Goal: Task Accomplishment & Management: Use online tool/utility

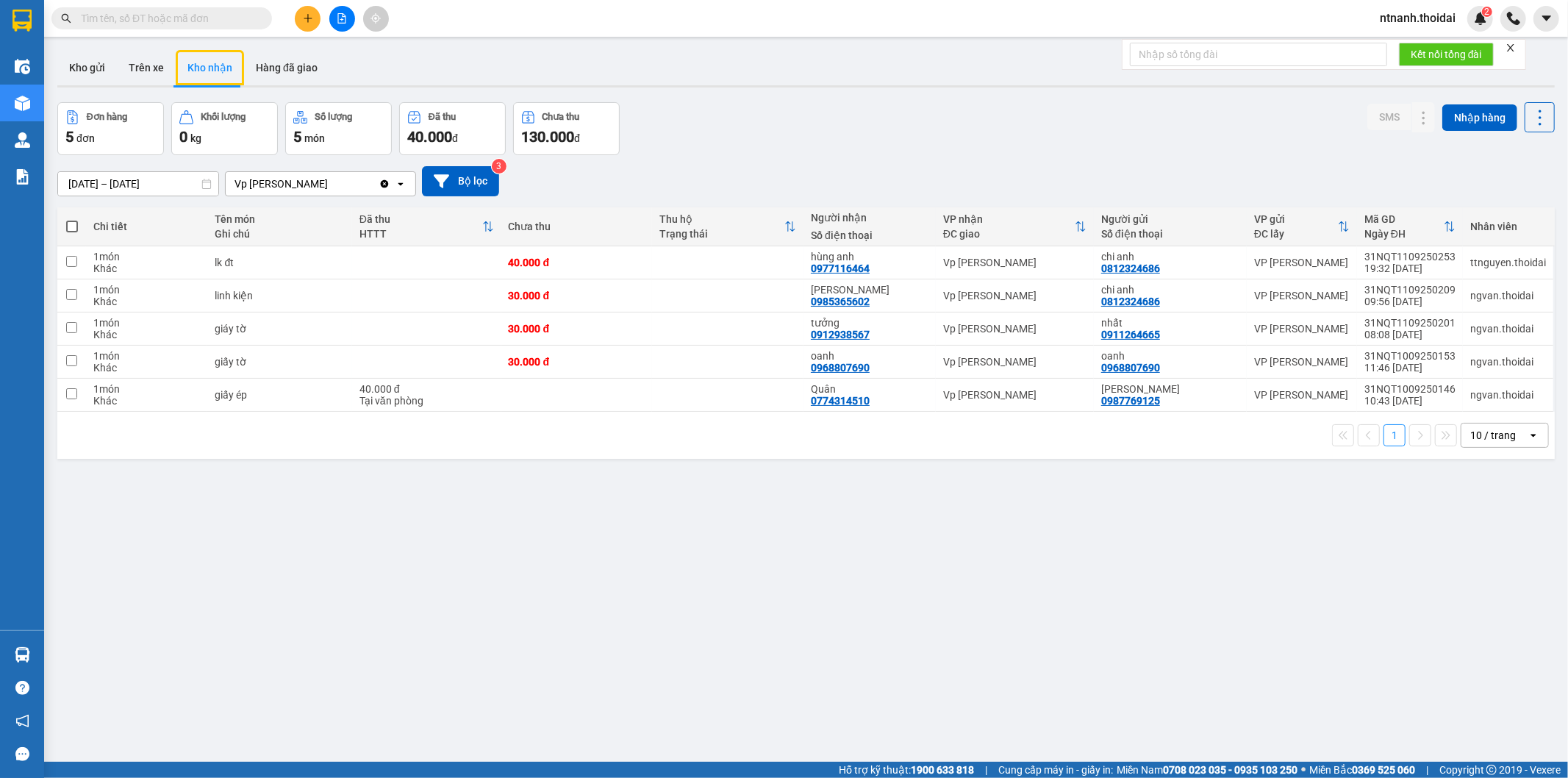
click at [307, 7] on button at bounding box center [308, 18] width 26 height 26
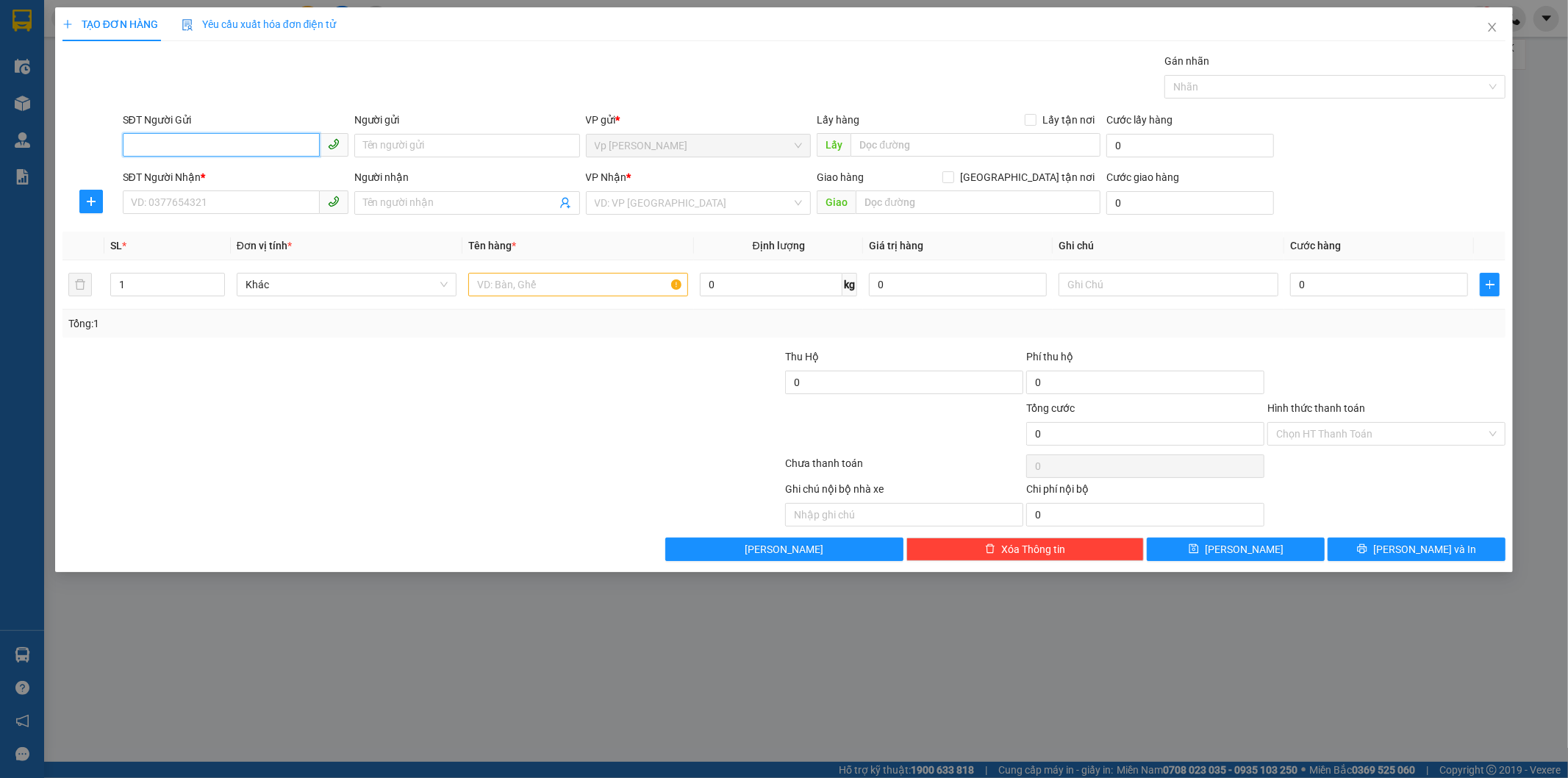
click at [215, 155] on input "SĐT Người Gửi" at bounding box center [221, 145] width 197 height 23
type input "0986430833"
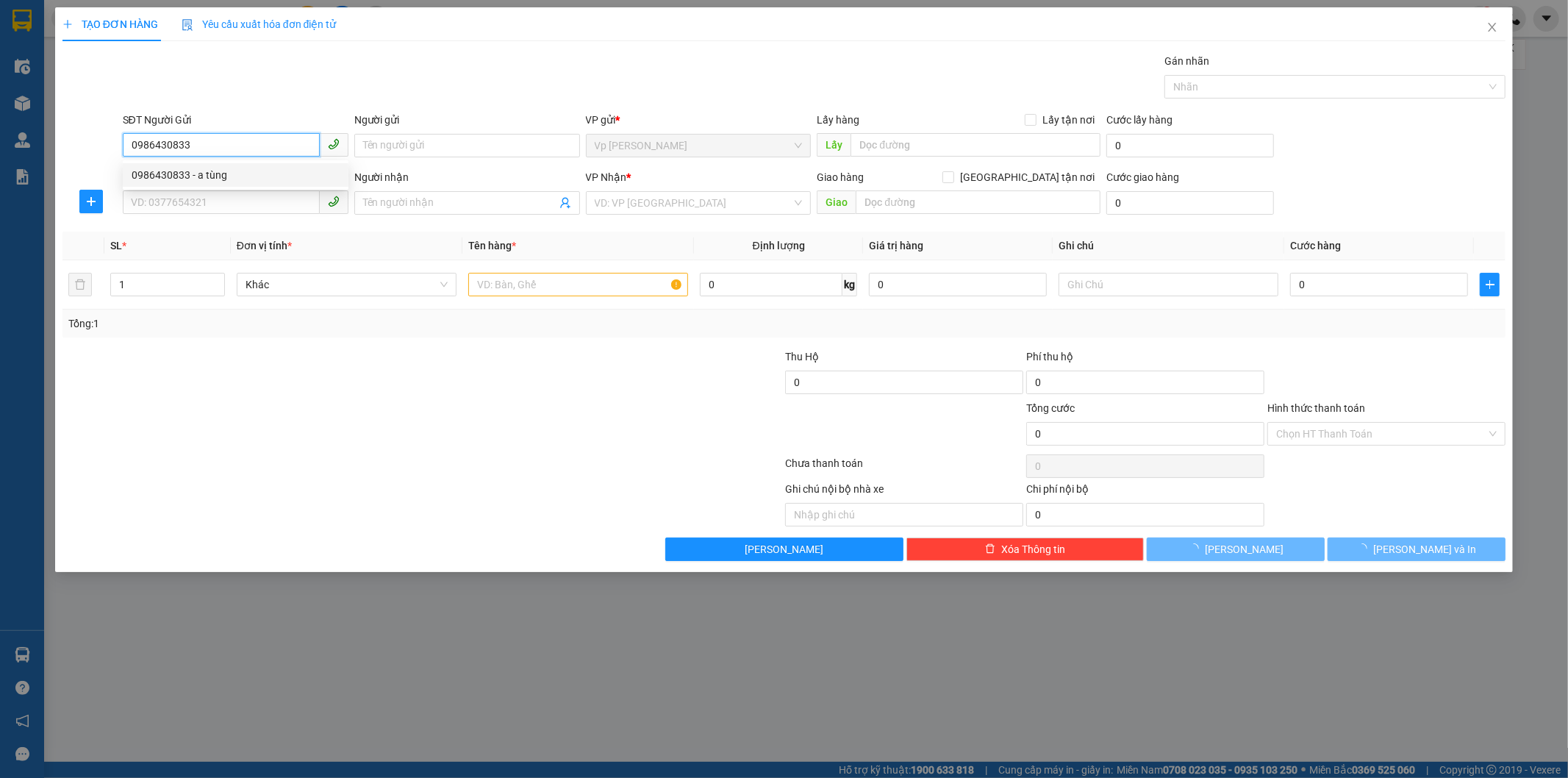
click at [216, 178] on div "0986430833 - a tùng" at bounding box center [235, 175] width 208 height 16
type input "a tùng"
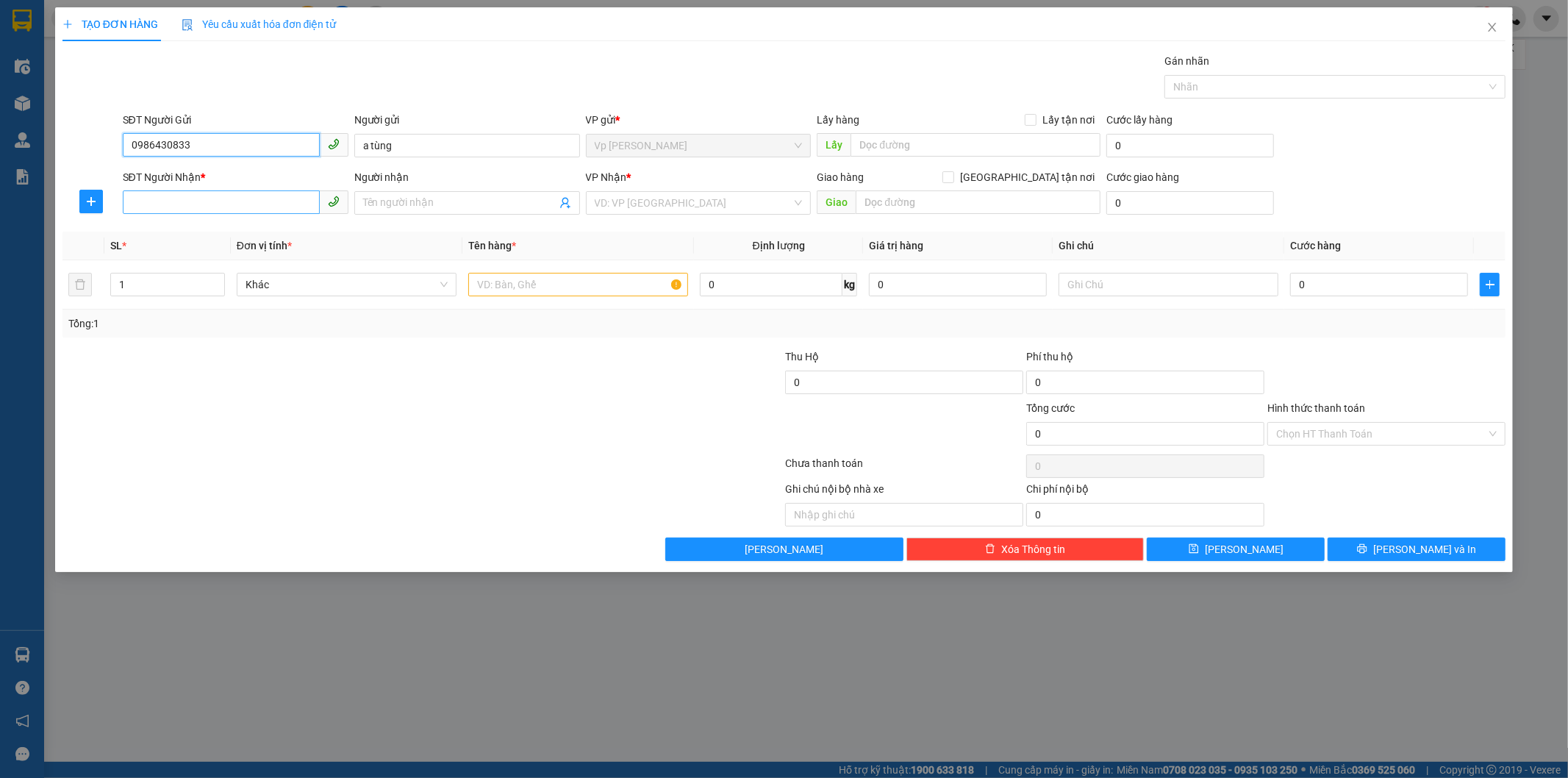
type input "0986430833"
click at [227, 204] on input "SĐT Người Nhận *" at bounding box center [221, 202] width 197 height 23
type input "0973337144"
click at [489, 216] on div "Người nhận Tên người nhận" at bounding box center [467, 194] width 226 height 51
click at [497, 207] on input "Người nhận" at bounding box center [459, 203] width 194 height 16
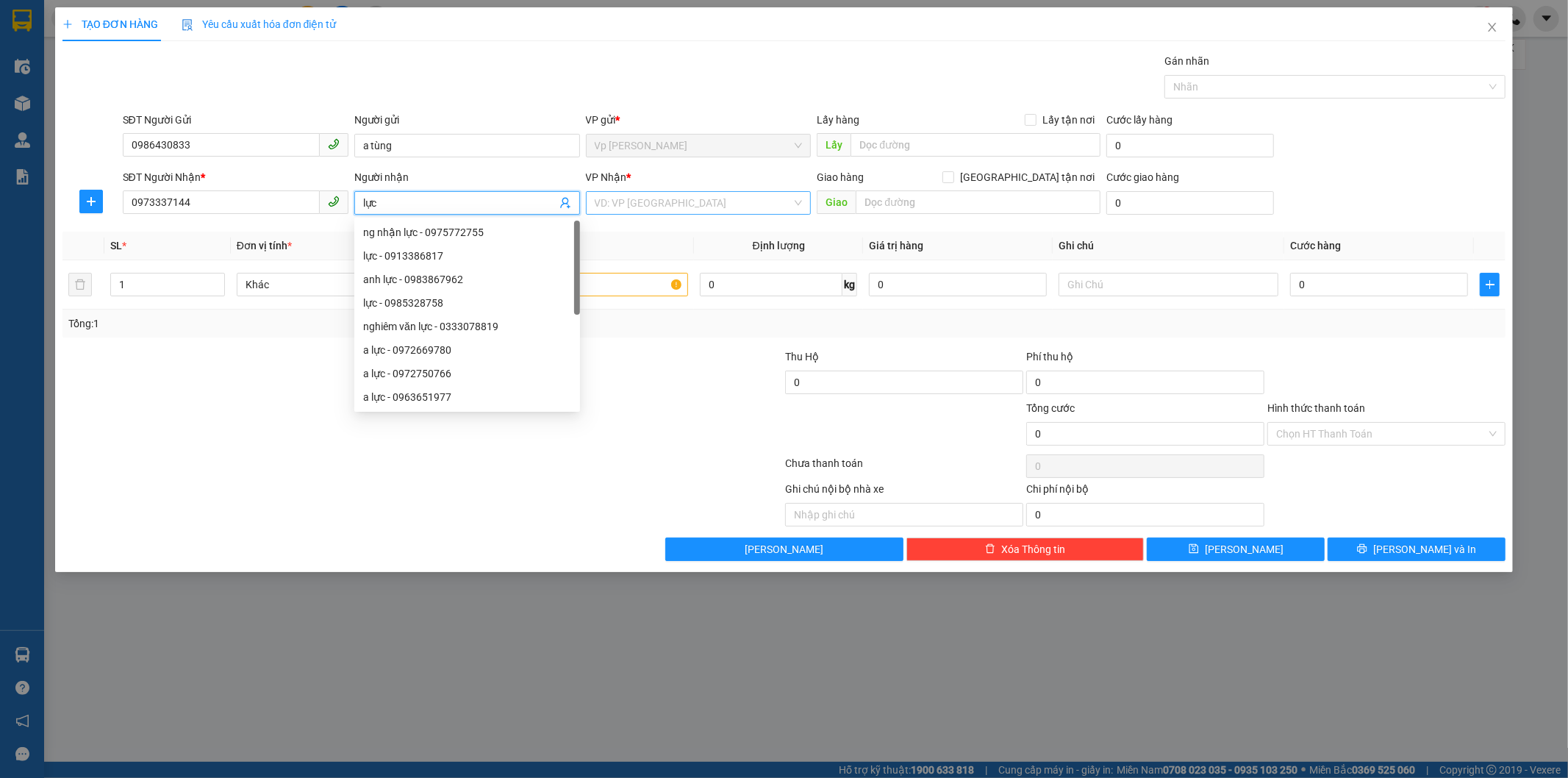
type input "lực"
drag, startPoint x: 695, startPoint y: 202, endPoint x: 688, endPoint y: 251, distance: 49.5
click at [695, 203] on input "search" at bounding box center [693, 203] width 198 height 22
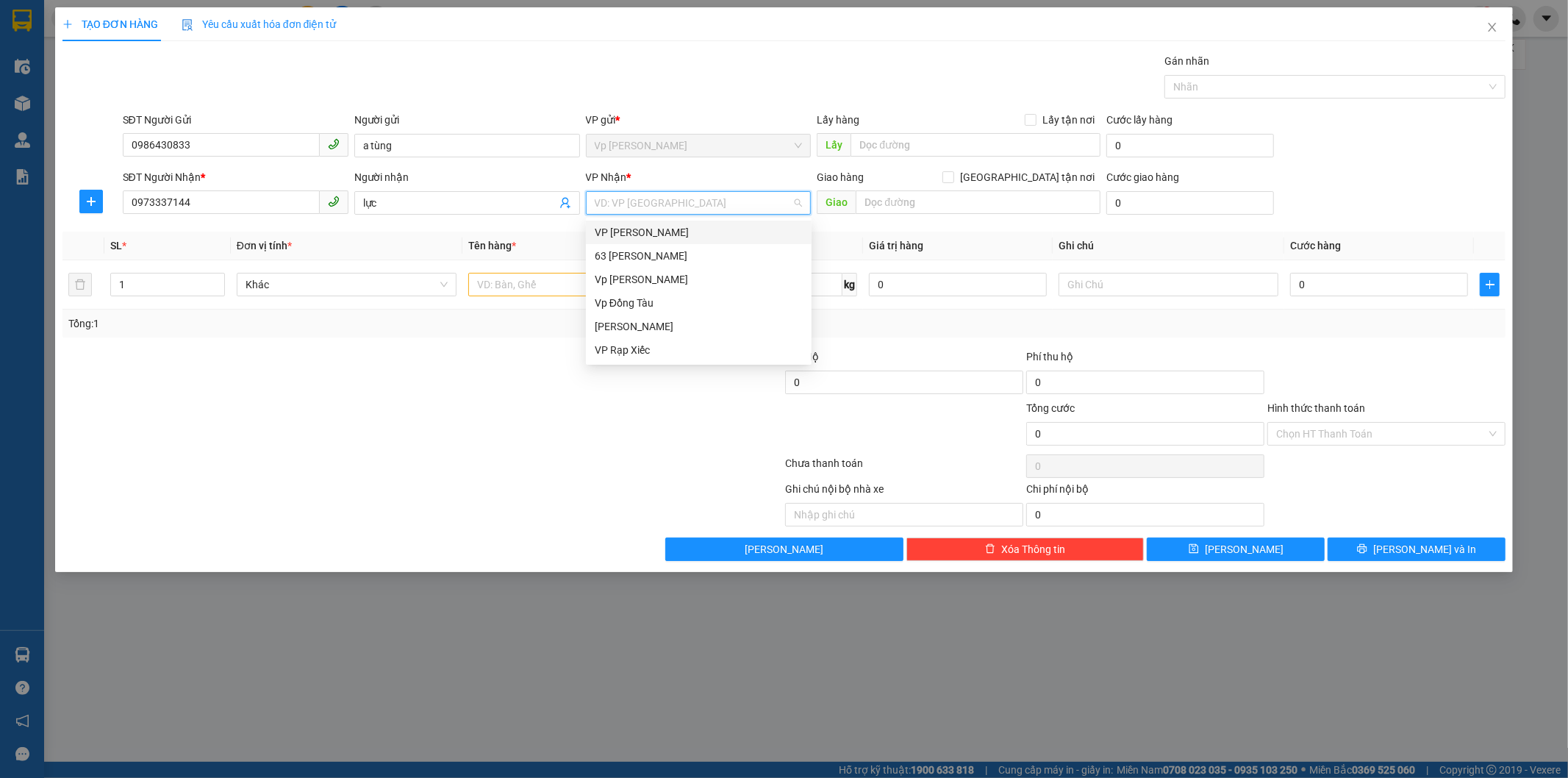
click at [700, 224] on div "VP [PERSON_NAME]" at bounding box center [698, 232] width 208 height 16
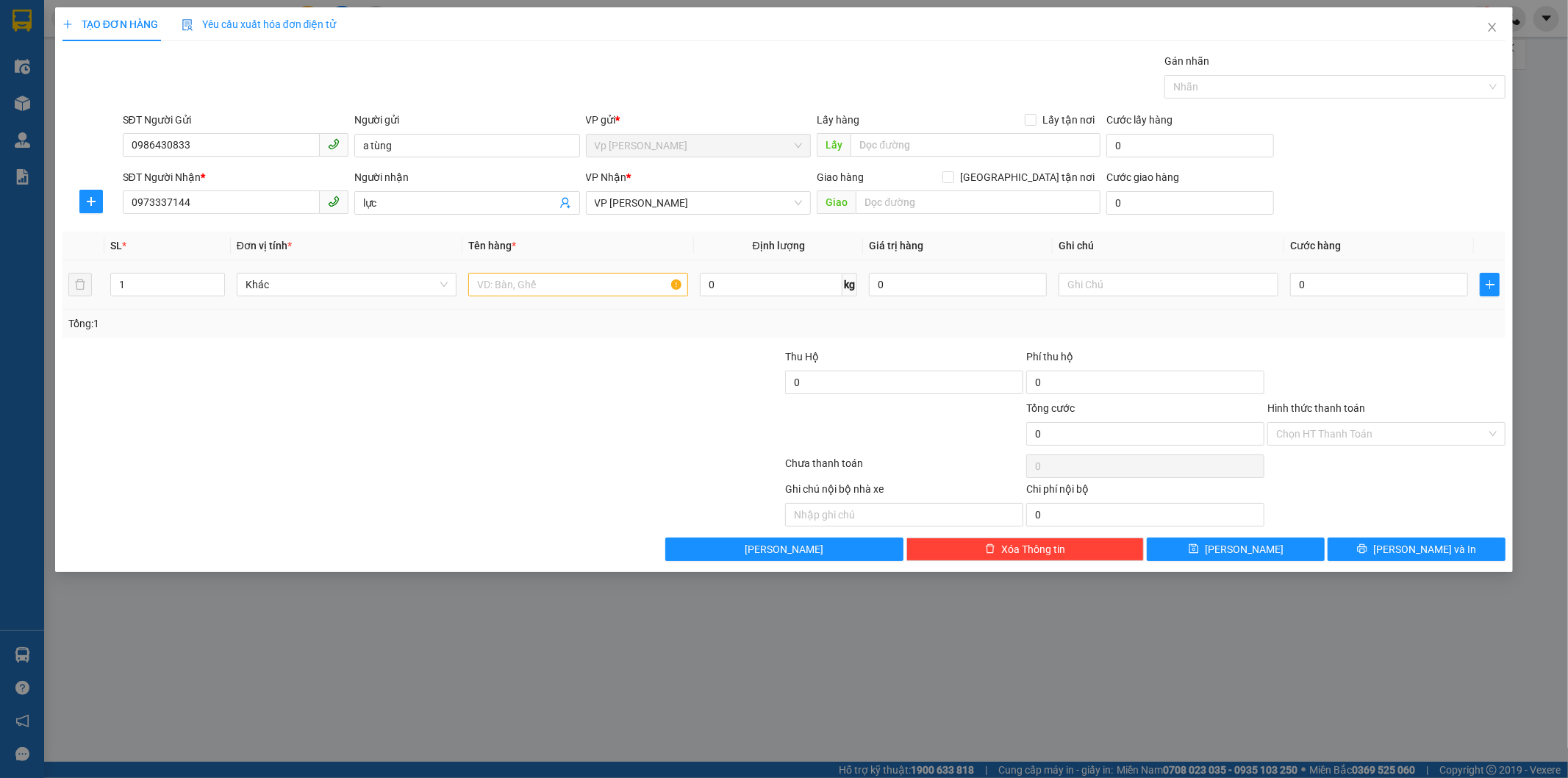
click at [503, 298] on div at bounding box center [578, 285] width 220 height 30
click at [510, 294] on input "text" at bounding box center [578, 284] width 220 height 23
type input "gt"
click at [1362, 267] on td "0" at bounding box center [1378, 285] width 190 height 49
click at [1362, 285] on input "0" at bounding box center [1378, 284] width 178 height 23
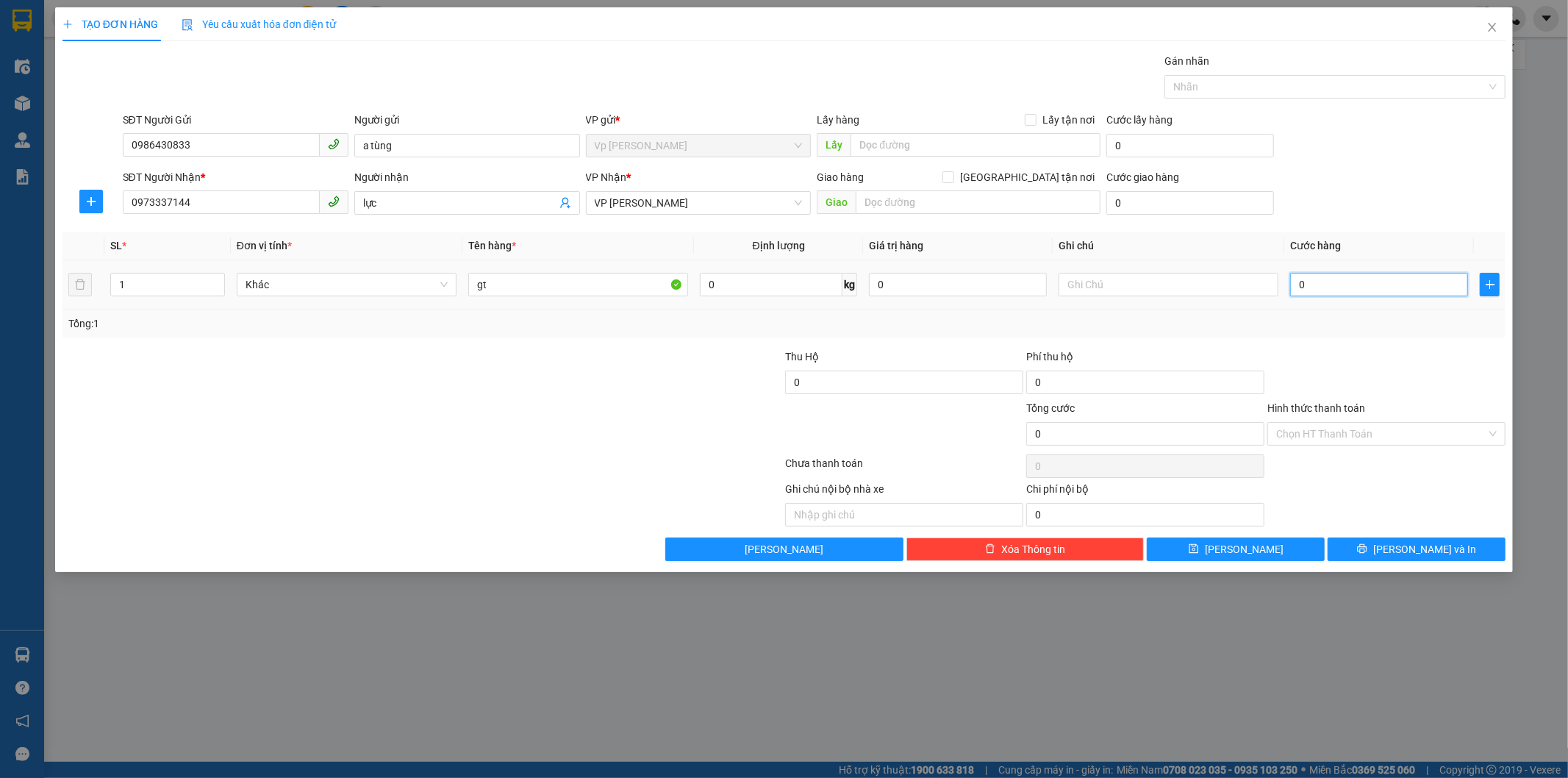
type input "3"
type input "30"
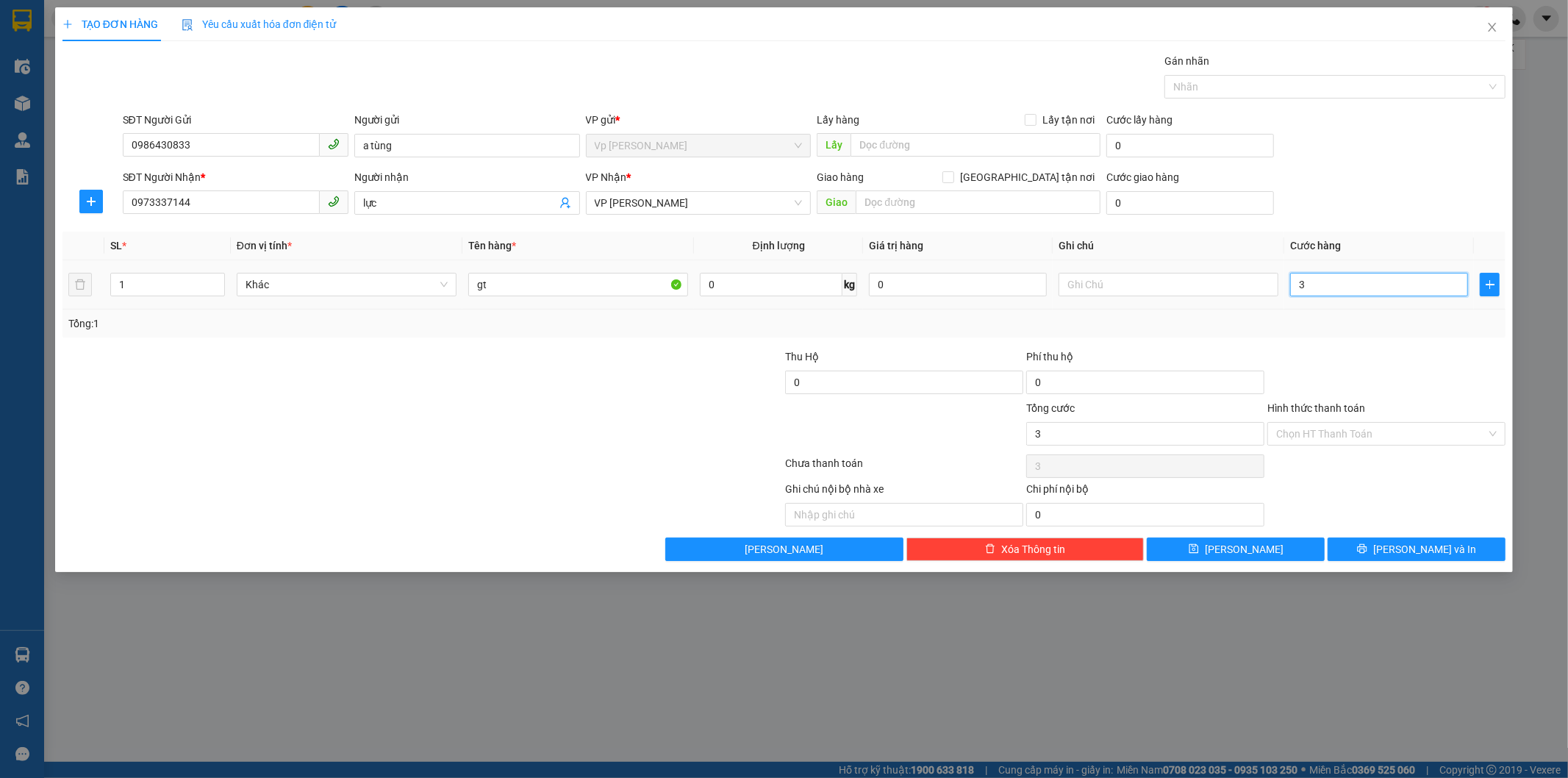
type input "30"
type input "30.000"
drag, startPoint x: 1427, startPoint y: 424, endPoint x: 1429, endPoint y: 462, distance: 38.1
click at [1427, 424] on input "Hình thức thanh toán" at bounding box center [1381, 433] width 210 height 22
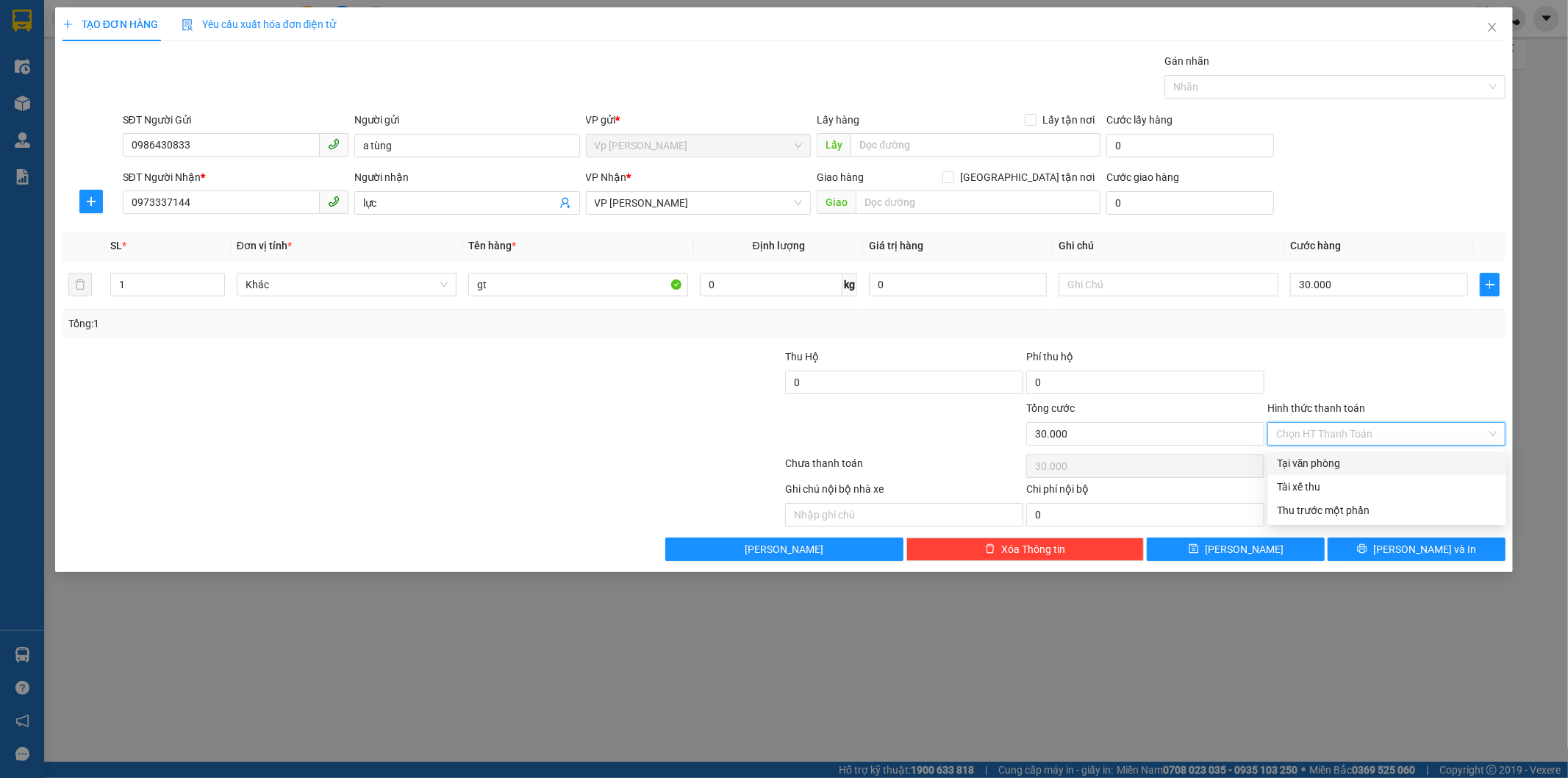
click at [1416, 454] on div "Tại văn phòng" at bounding box center [1386, 463] width 238 height 23
type input "0"
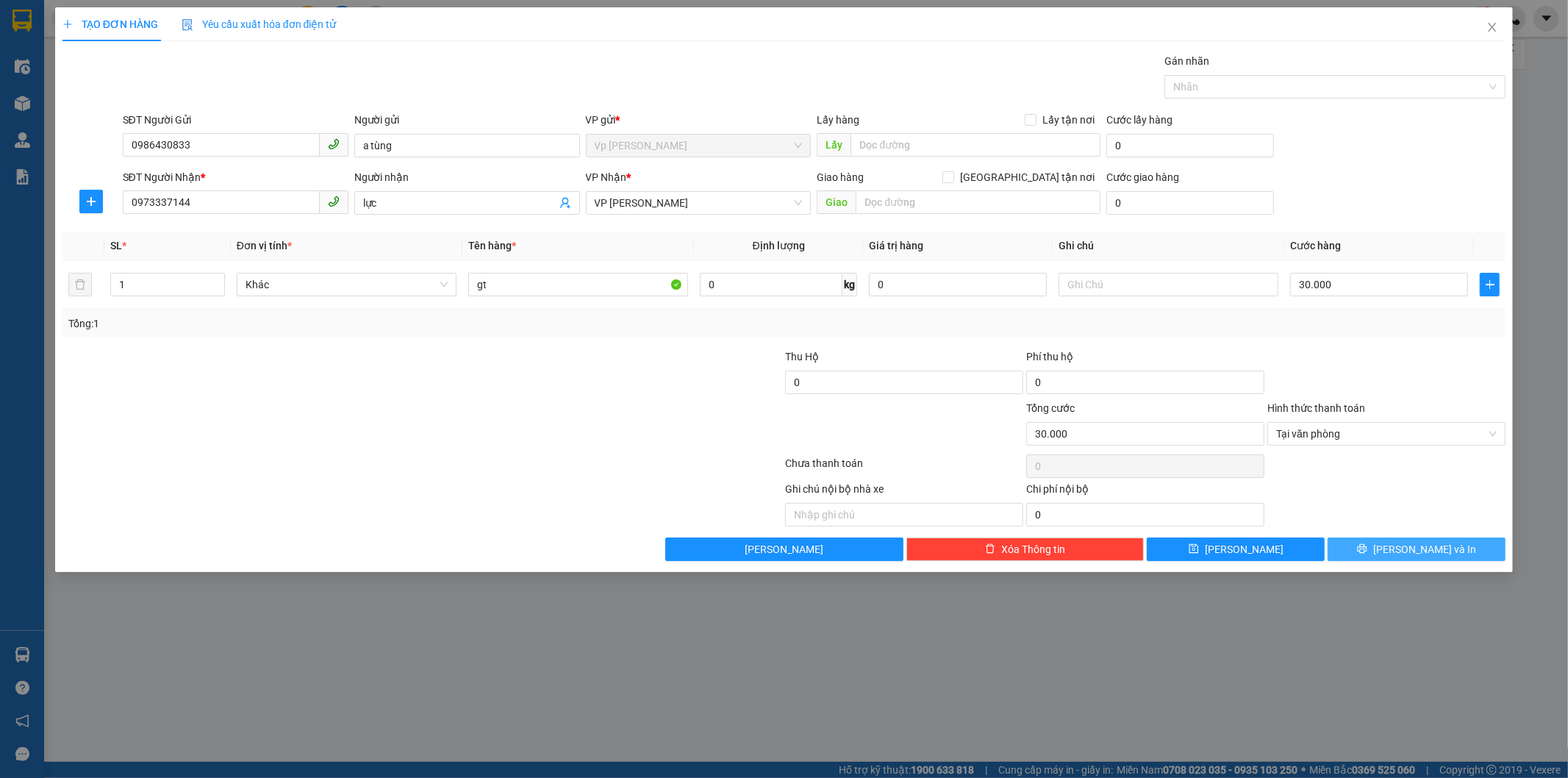
drag, startPoint x: 1389, startPoint y: 557, endPoint x: 1379, endPoint y: 556, distance: 10.0
click at [1389, 555] on button "[PERSON_NAME] và In" at bounding box center [1415, 549] width 178 height 23
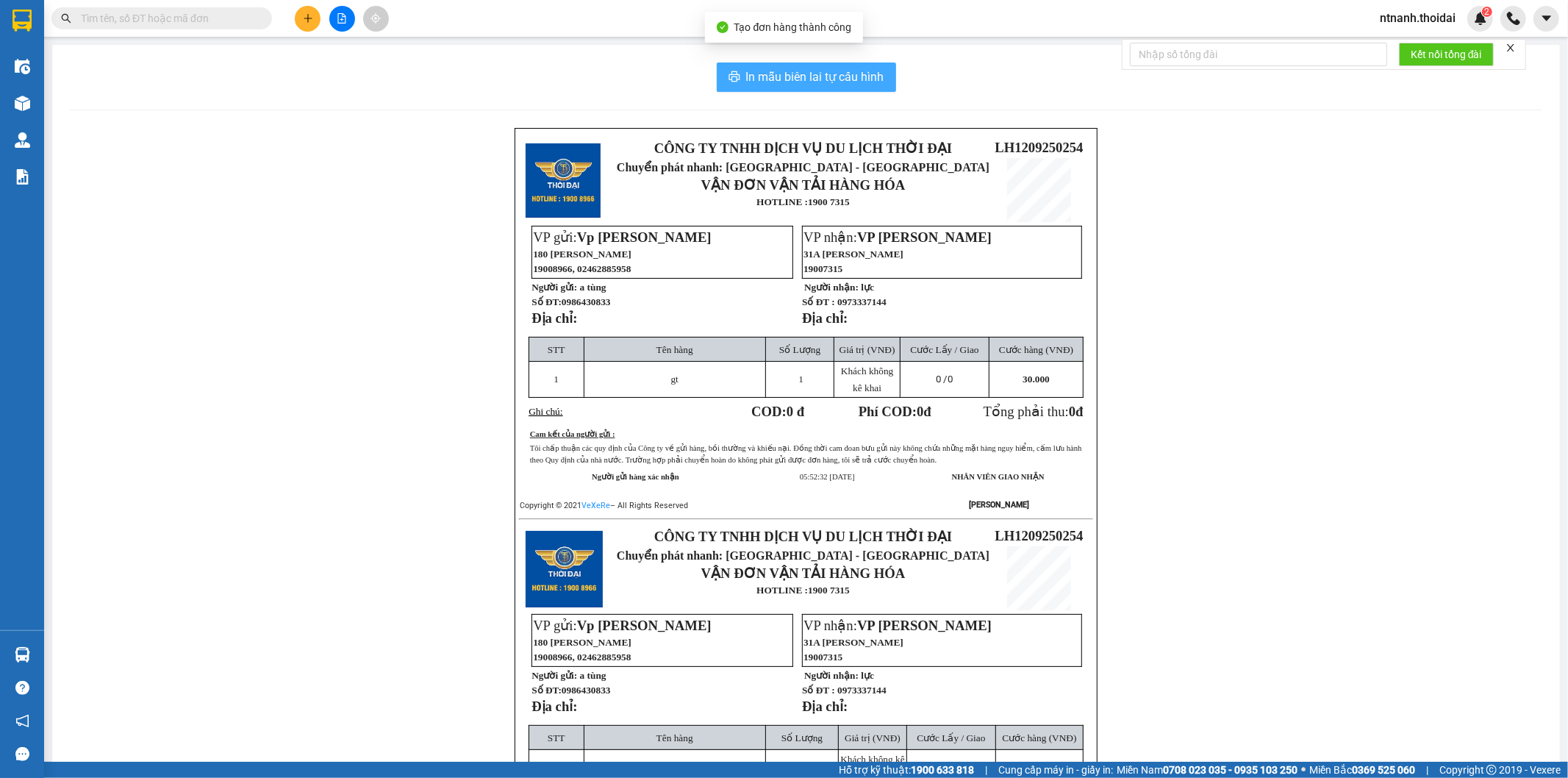
click at [791, 85] on span "In mẫu biên lai tự cấu hình" at bounding box center [815, 76] width 138 height 18
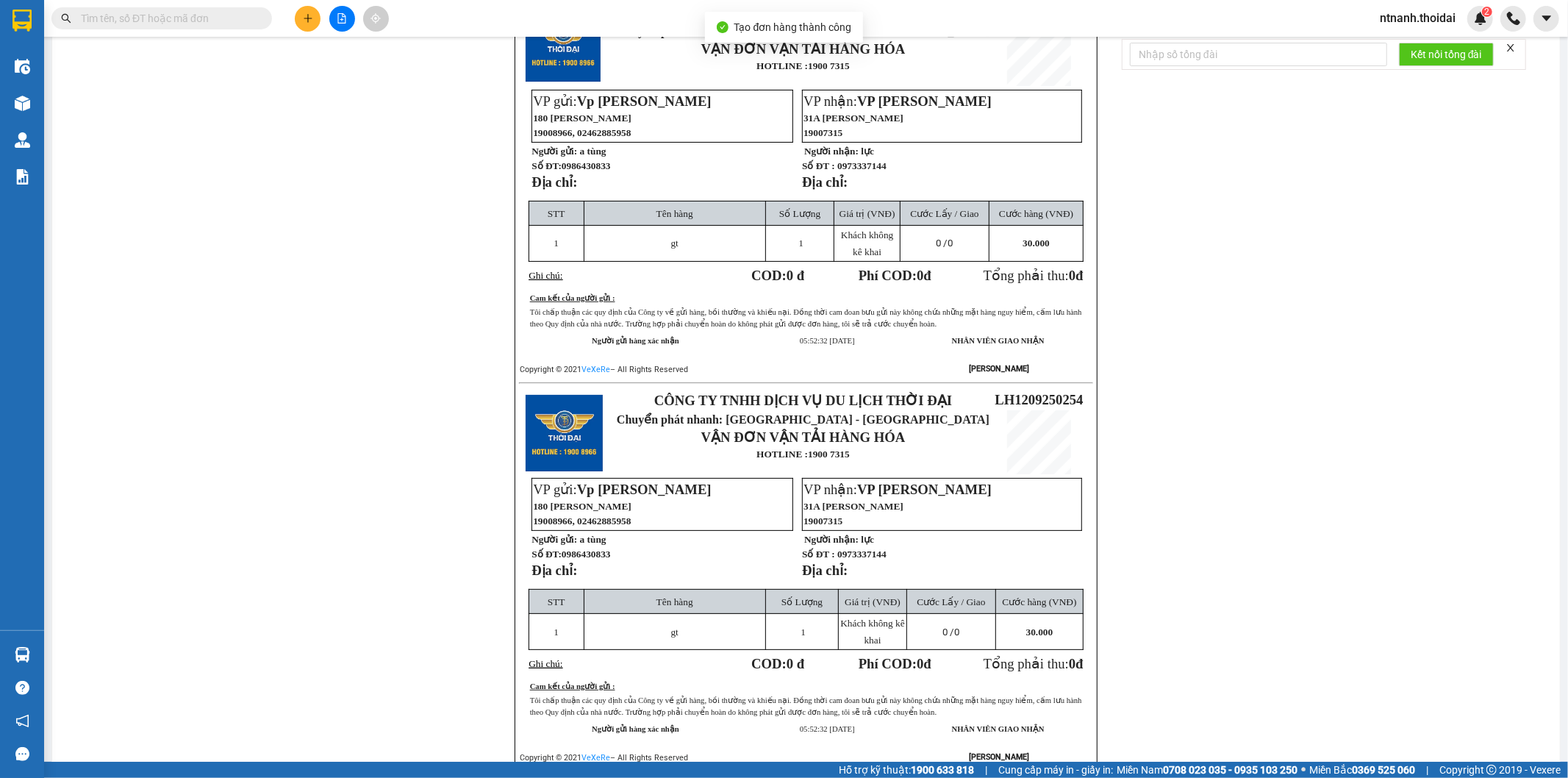
scroll to position [173, 0]
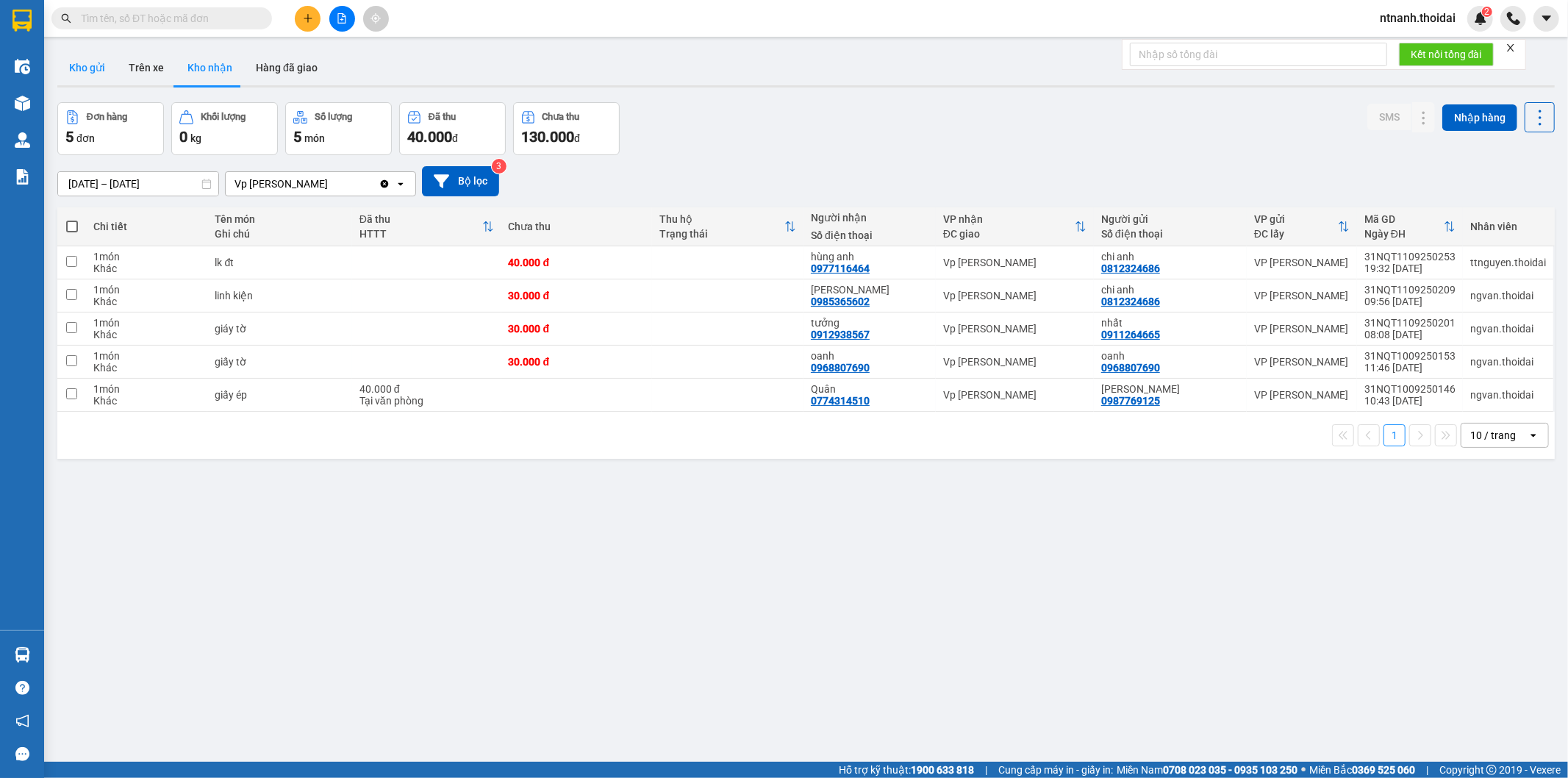
click at [93, 74] on button "Kho gửi" at bounding box center [87, 68] width 59 height 35
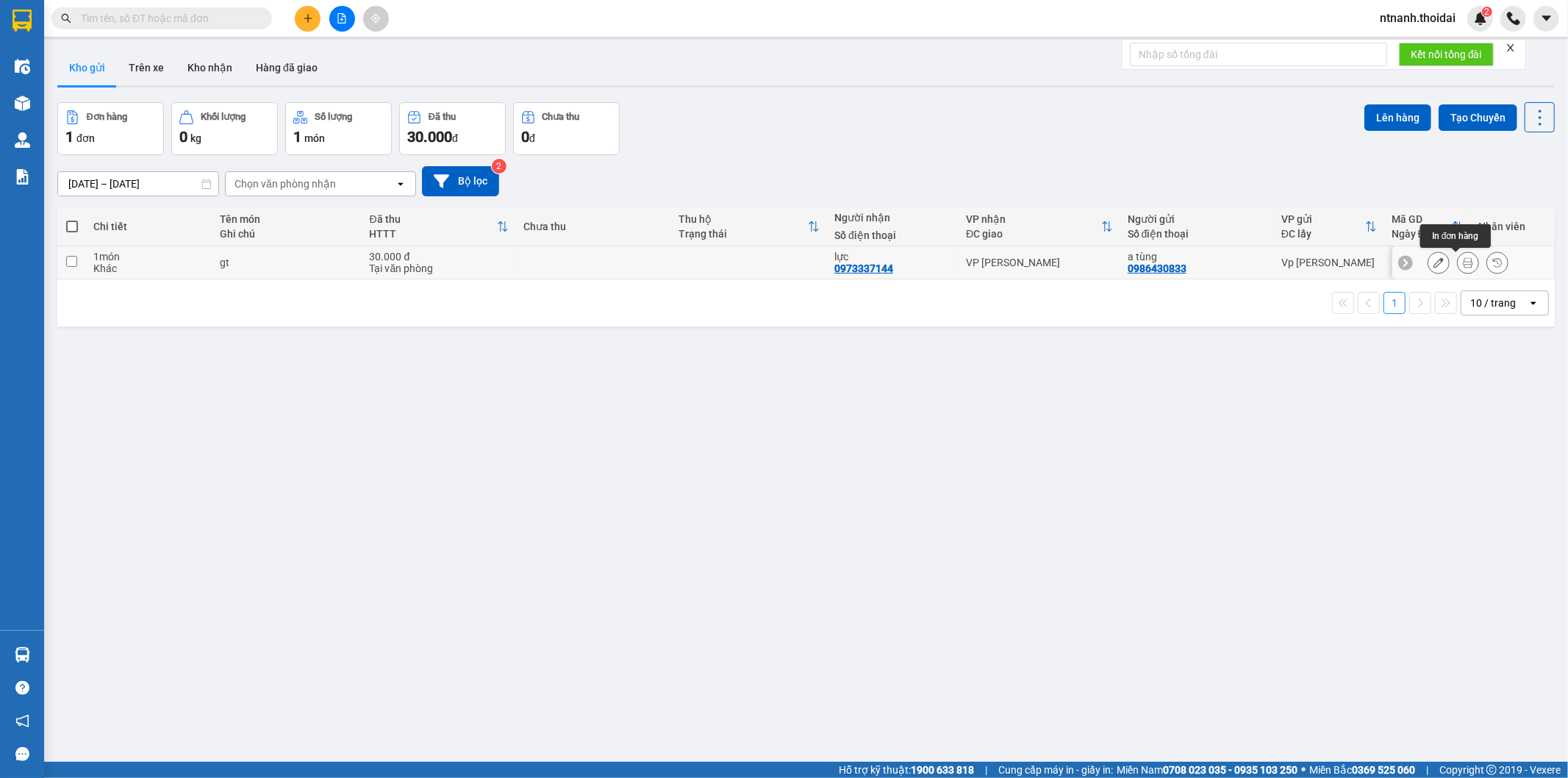
click at [1463, 266] on icon at bounding box center [1468, 262] width 10 height 10
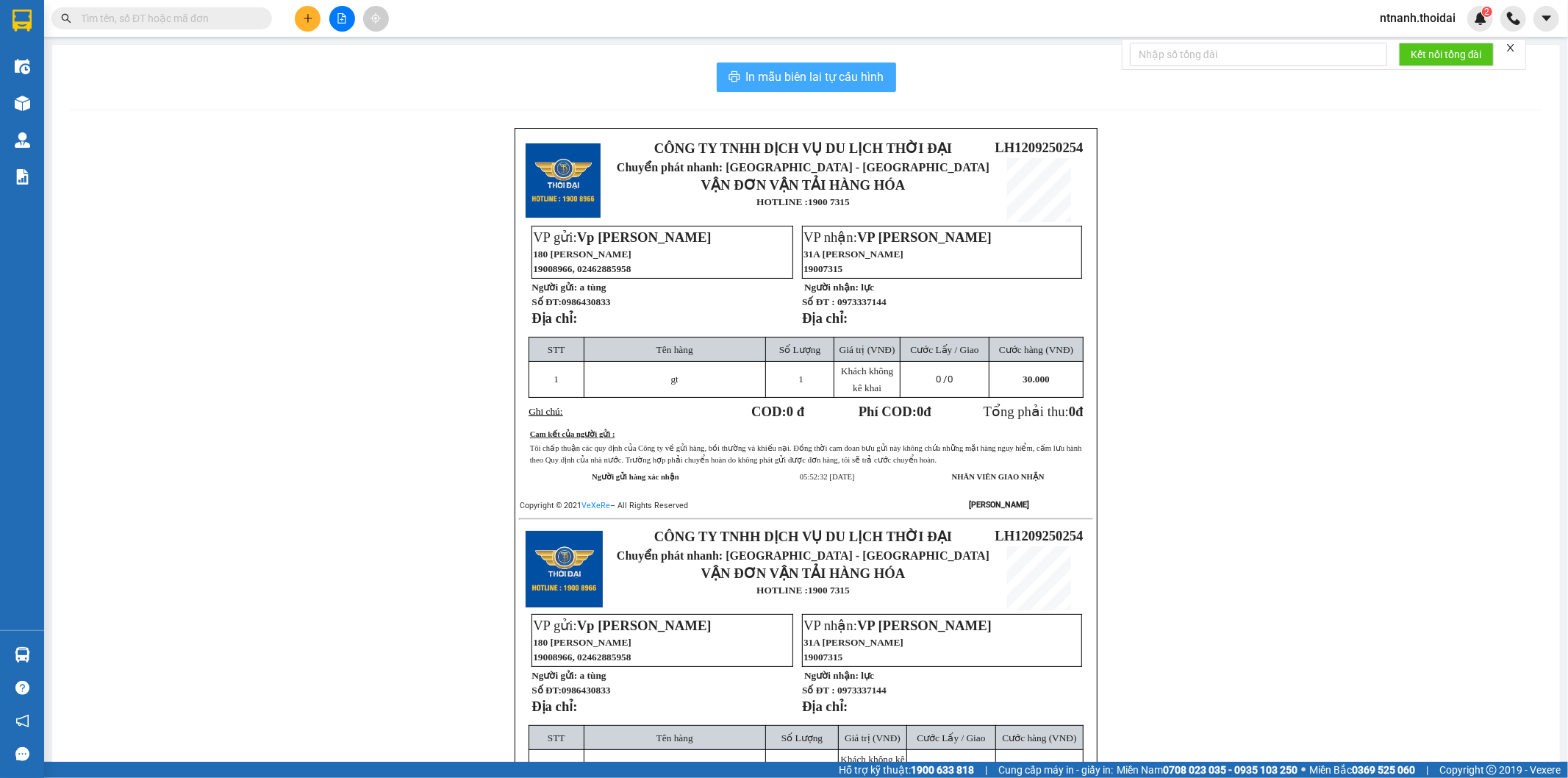
click at [842, 77] on span "In mẫu biên lai tự cấu hình" at bounding box center [815, 76] width 138 height 18
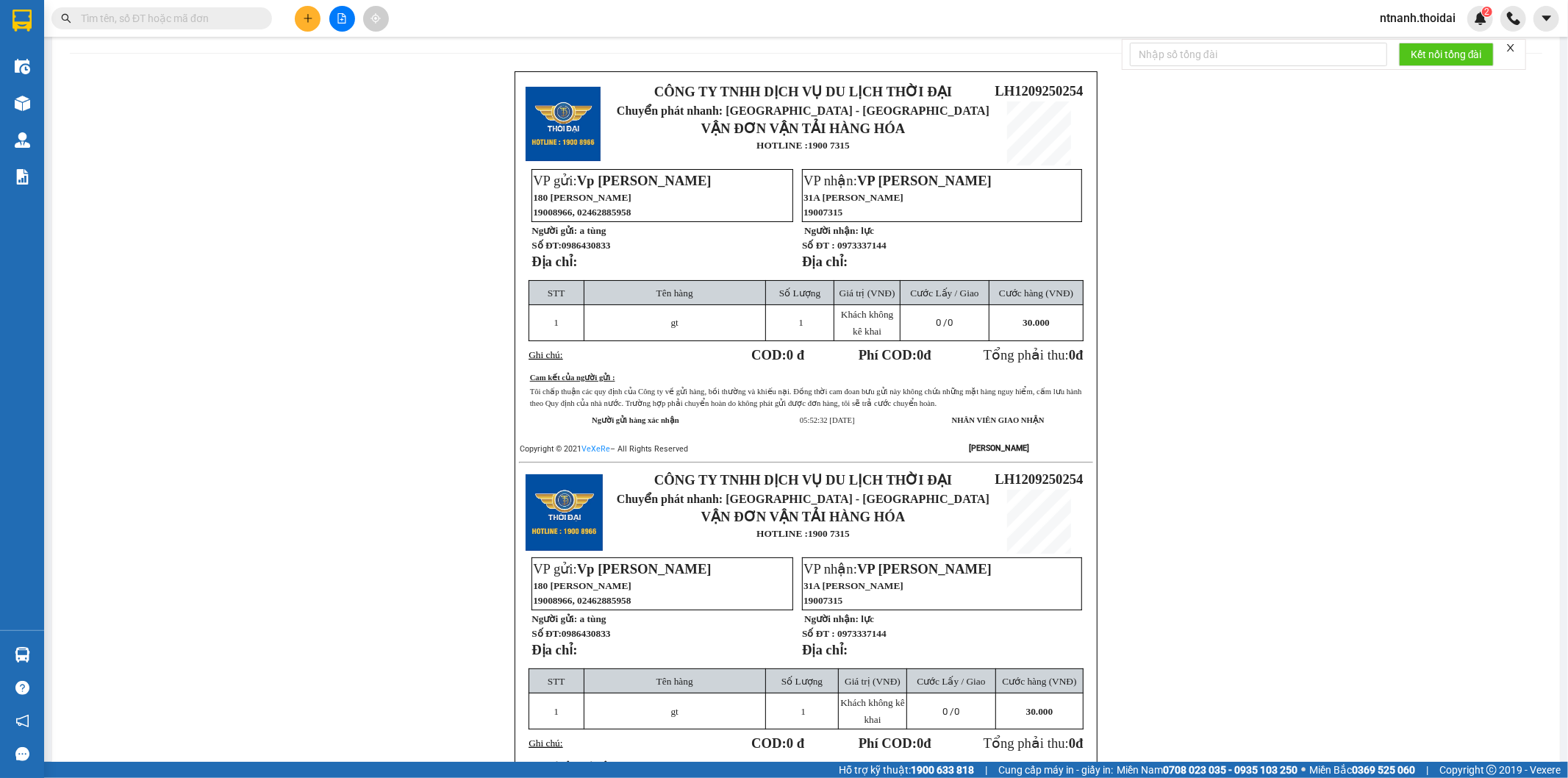
scroll to position [163, 0]
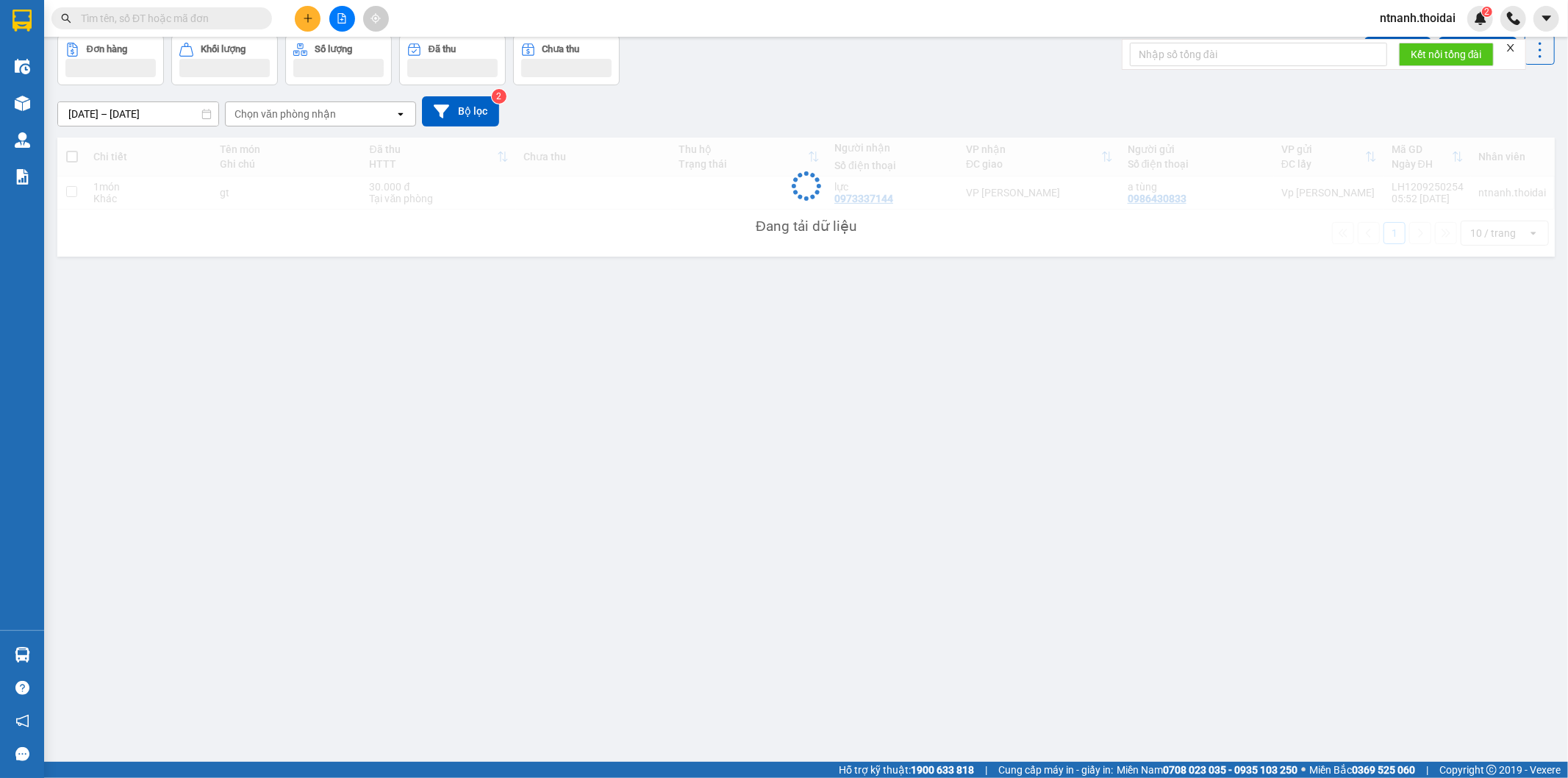
scroll to position [68, 0]
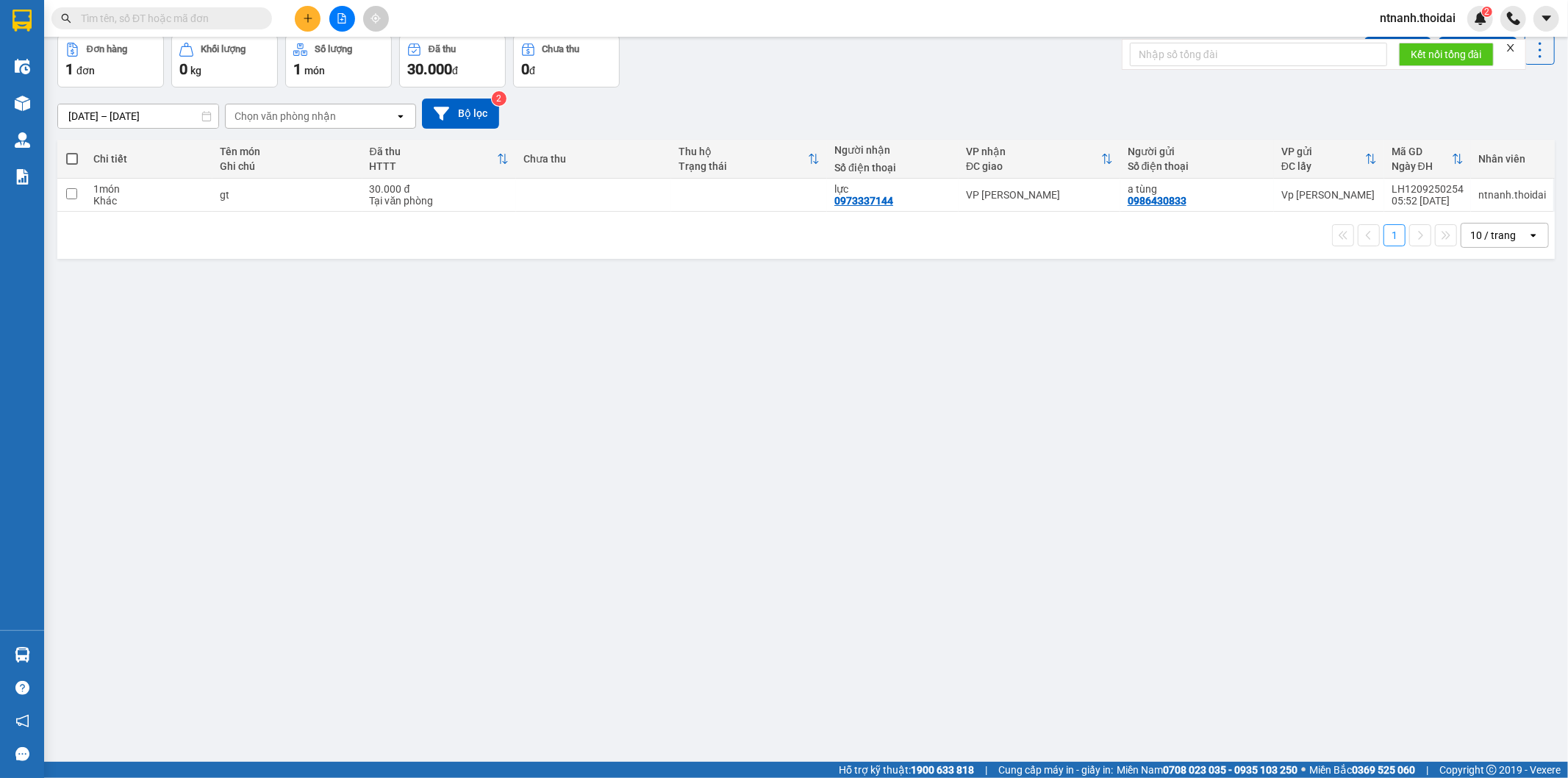
click at [172, 173] on div "Chi tiết" at bounding box center [149, 158] width 111 height 30
click at [175, 193] on div "1 món" at bounding box center [149, 189] width 111 height 12
checkbox input "true"
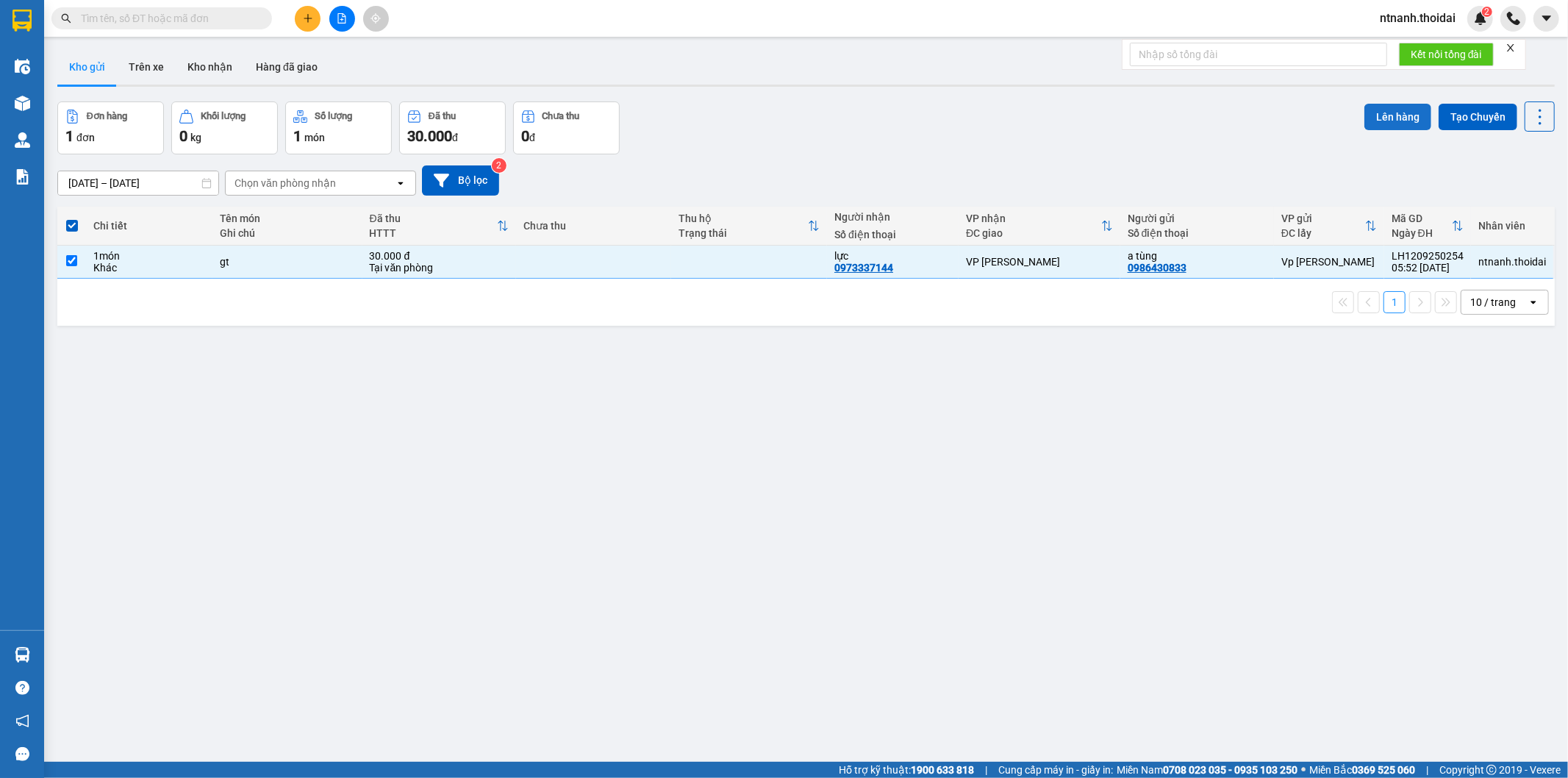
scroll to position [0, 0]
click at [1409, 124] on button "Lên hàng" at bounding box center [1397, 117] width 67 height 27
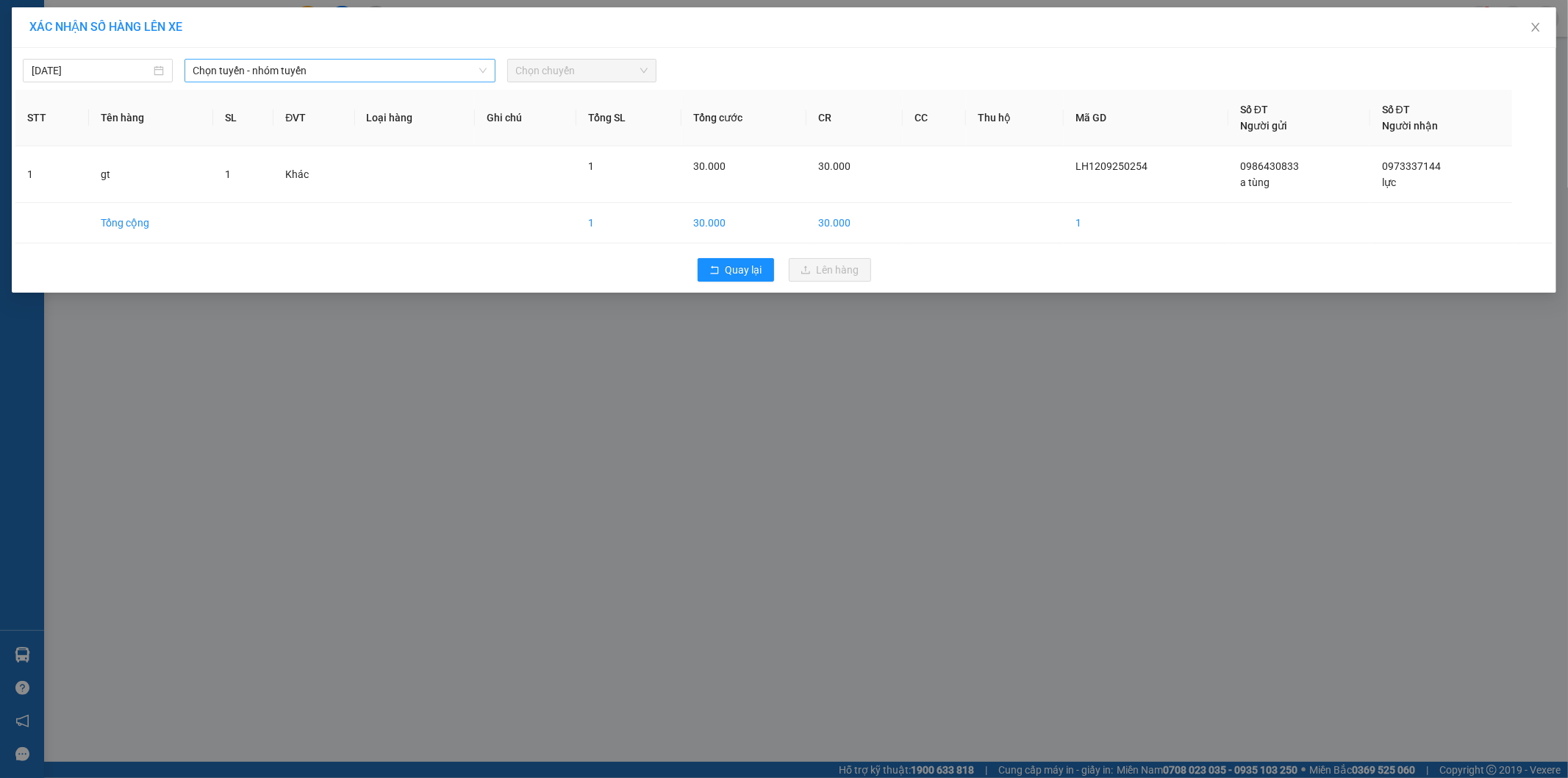
click at [288, 74] on span "Chọn tuyến - nhóm tuyến" at bounding box center [340, 70] width 293 height 22
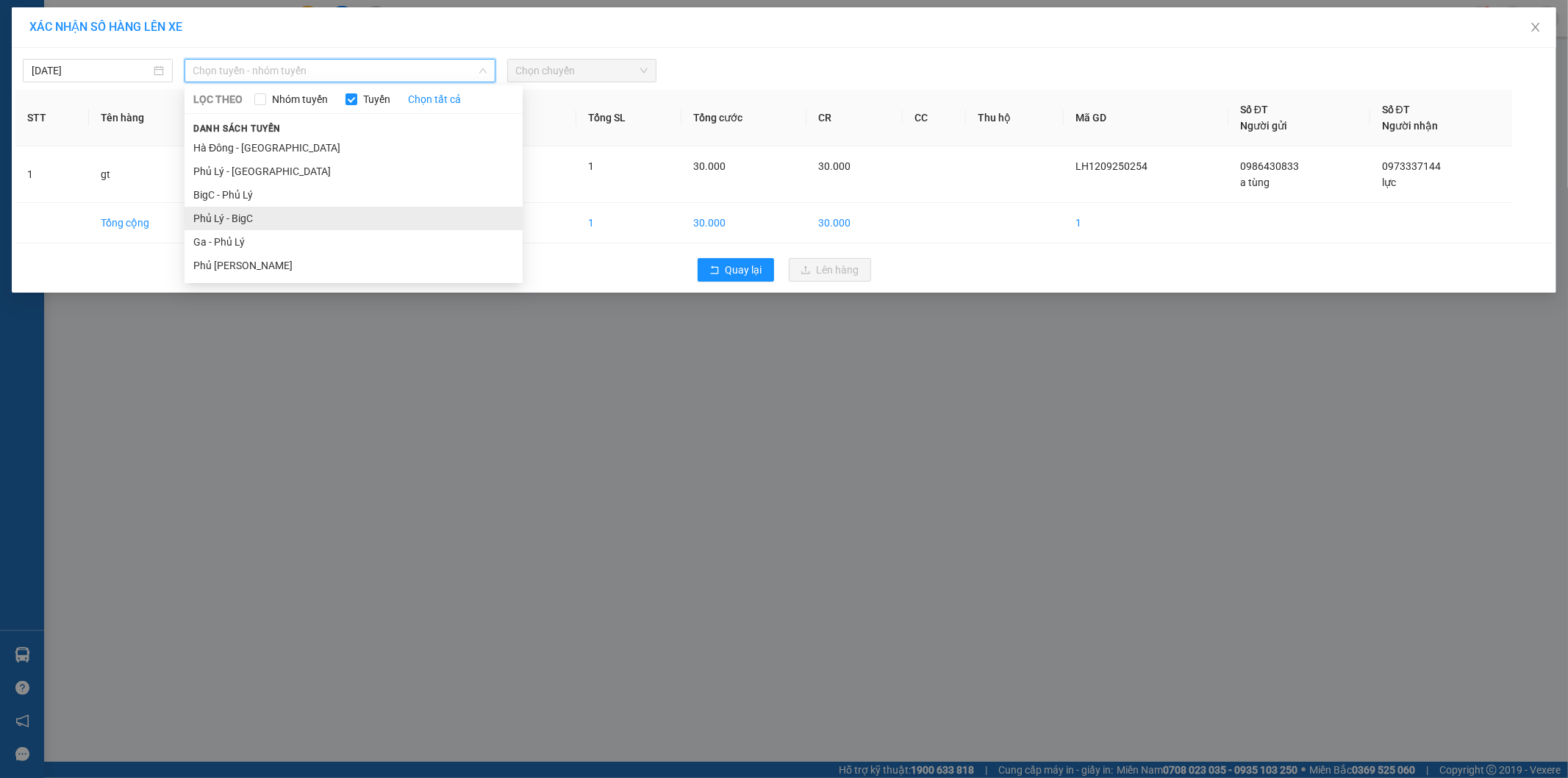
drag, startPoint x: 300, startPoint y: 215, endPoint x: 297, endPoint y: 206, distance: 9.5
click at [300, 216] on li "Phủ Lý - BigC" at bounding box center [353, 218] width 338 height 23
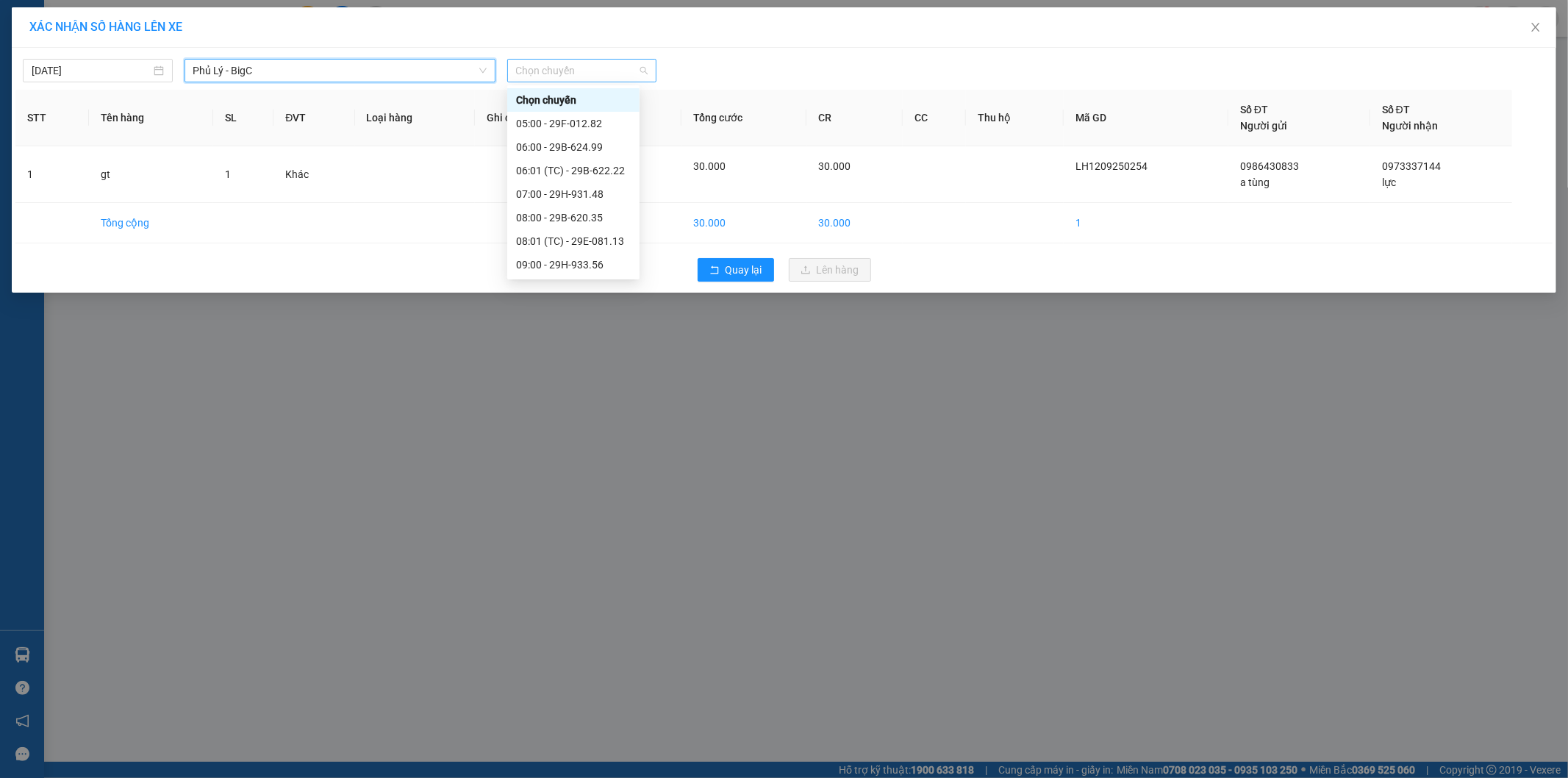
click at [568, 68] on span "Chọn chuyến" at bounding box center [582, 70] width 133 height 22
click at [608, 90] on div "06:01 (TC) - 29B-622.22" at bounding box center [573, 89] width 115 height 16
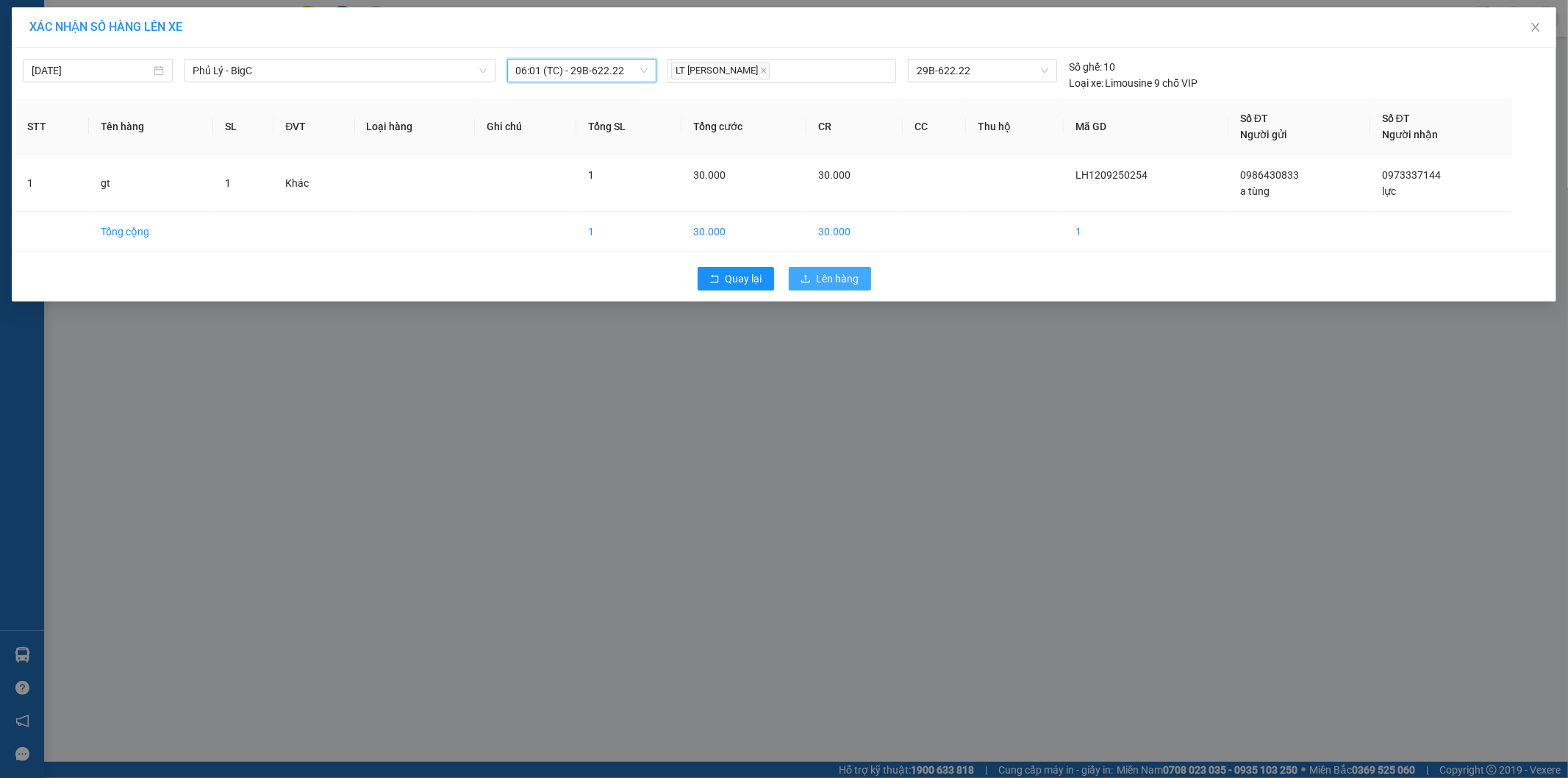
click at [835, 273] on span "Lên hàng" at bounding box center [838, 279] width 43 height 16
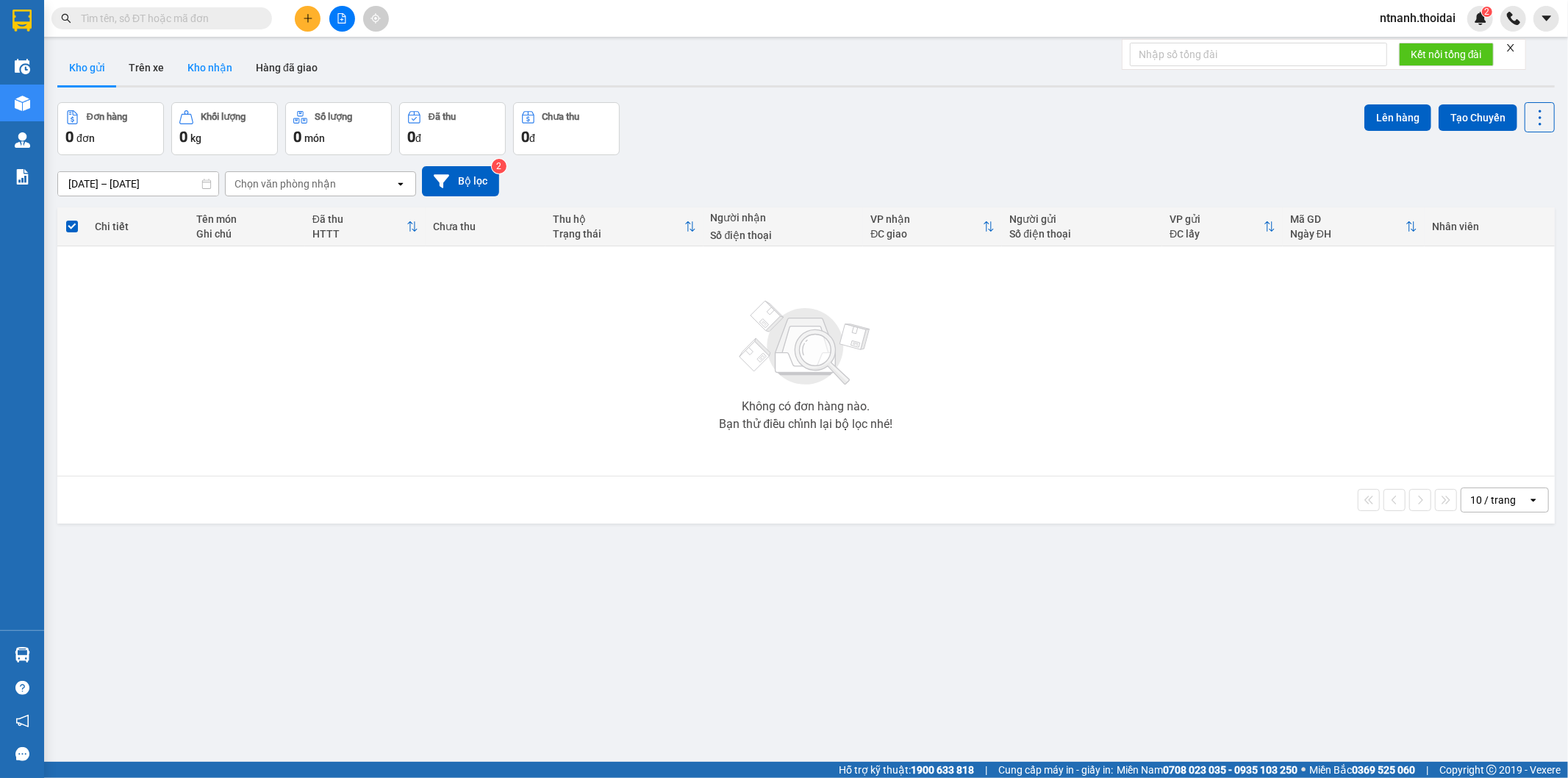
click at [226, 60] on button "Kho nhận" at bounding box center [210, 68] width 68 height 35
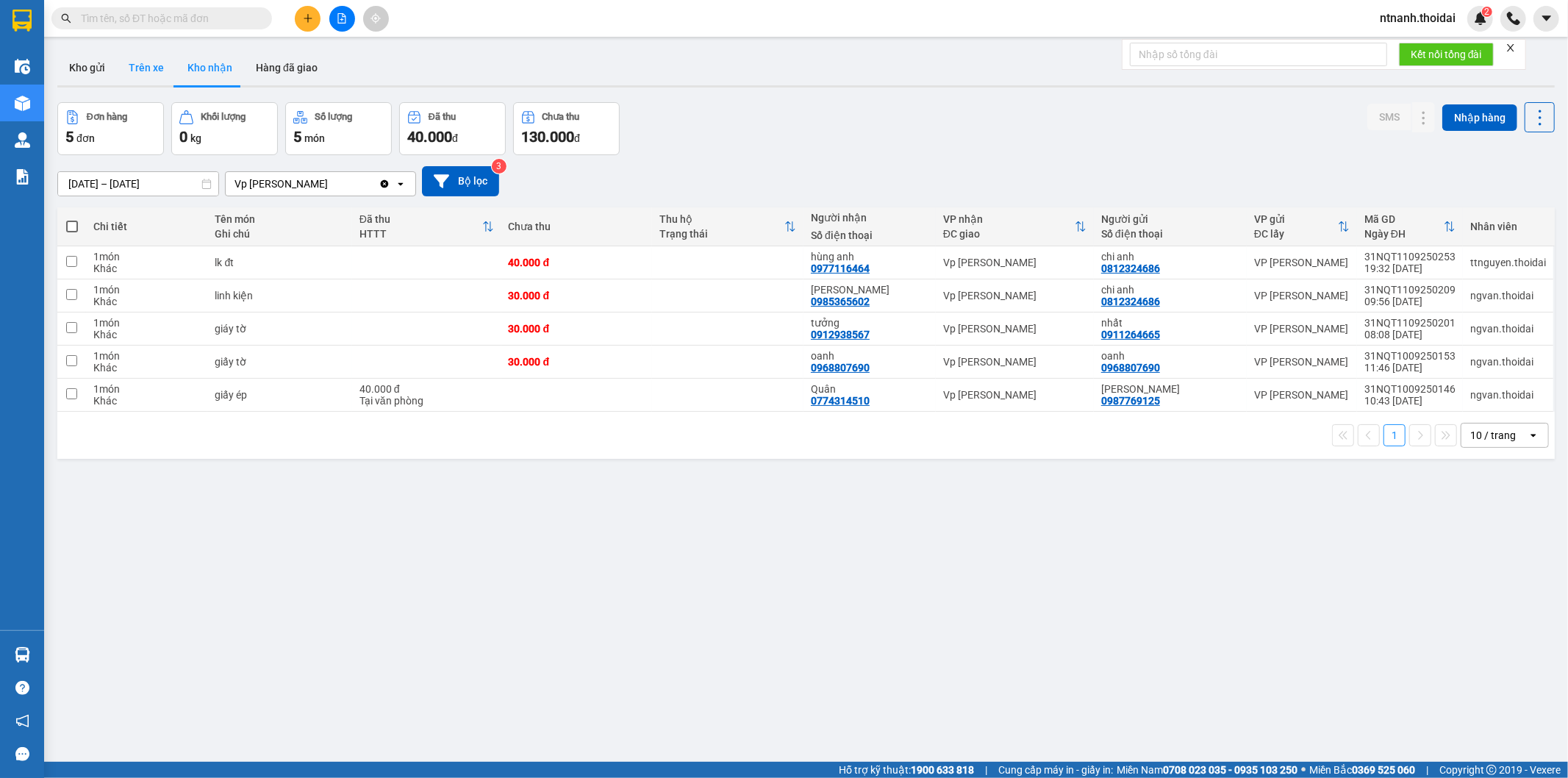
click at [140, 68] on button "Trên xe" at bounding box center [145, 68] width 59 height 35
